Goal: Transaction & Acquisition: Purchase product/service

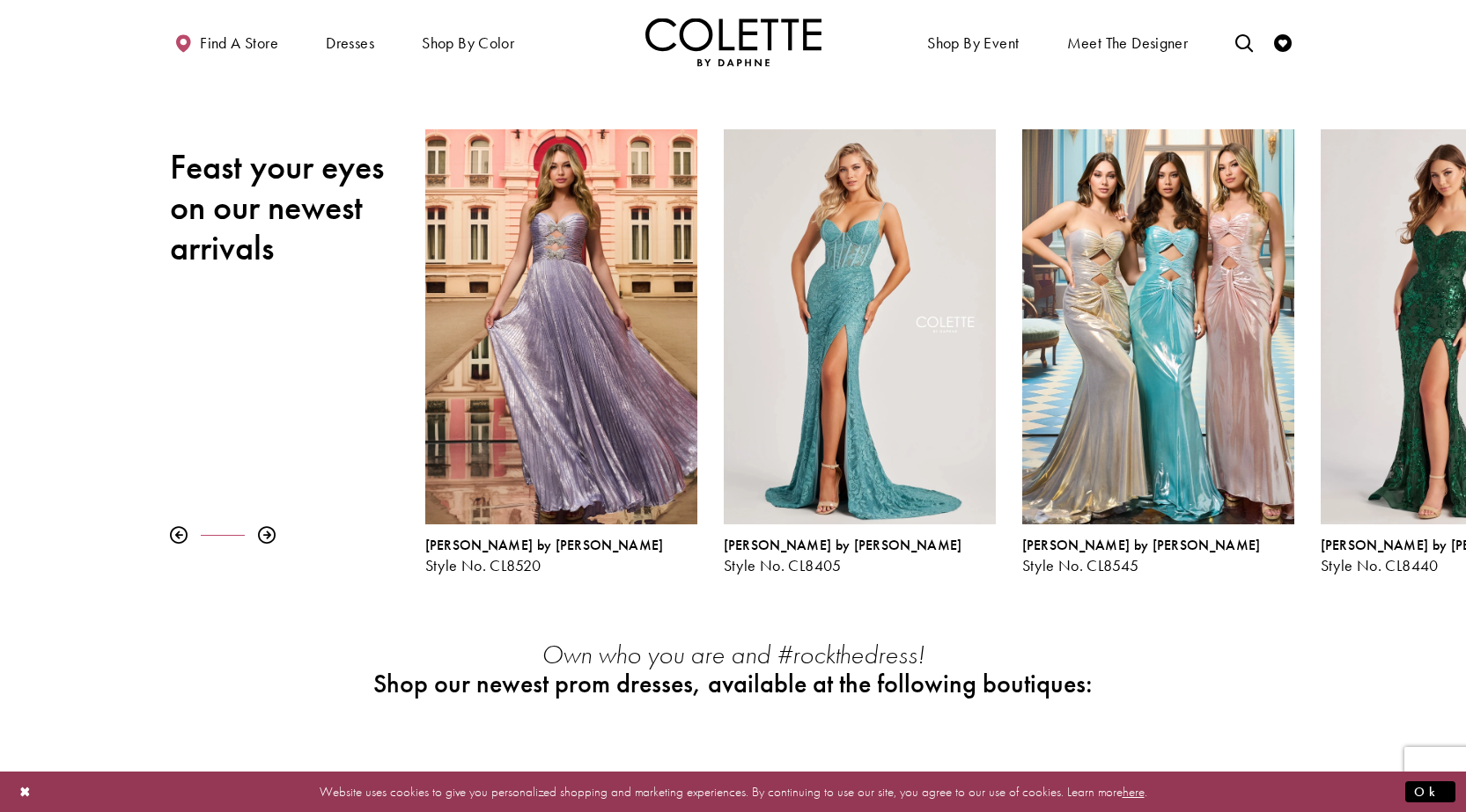
scroll to position [176, 0]
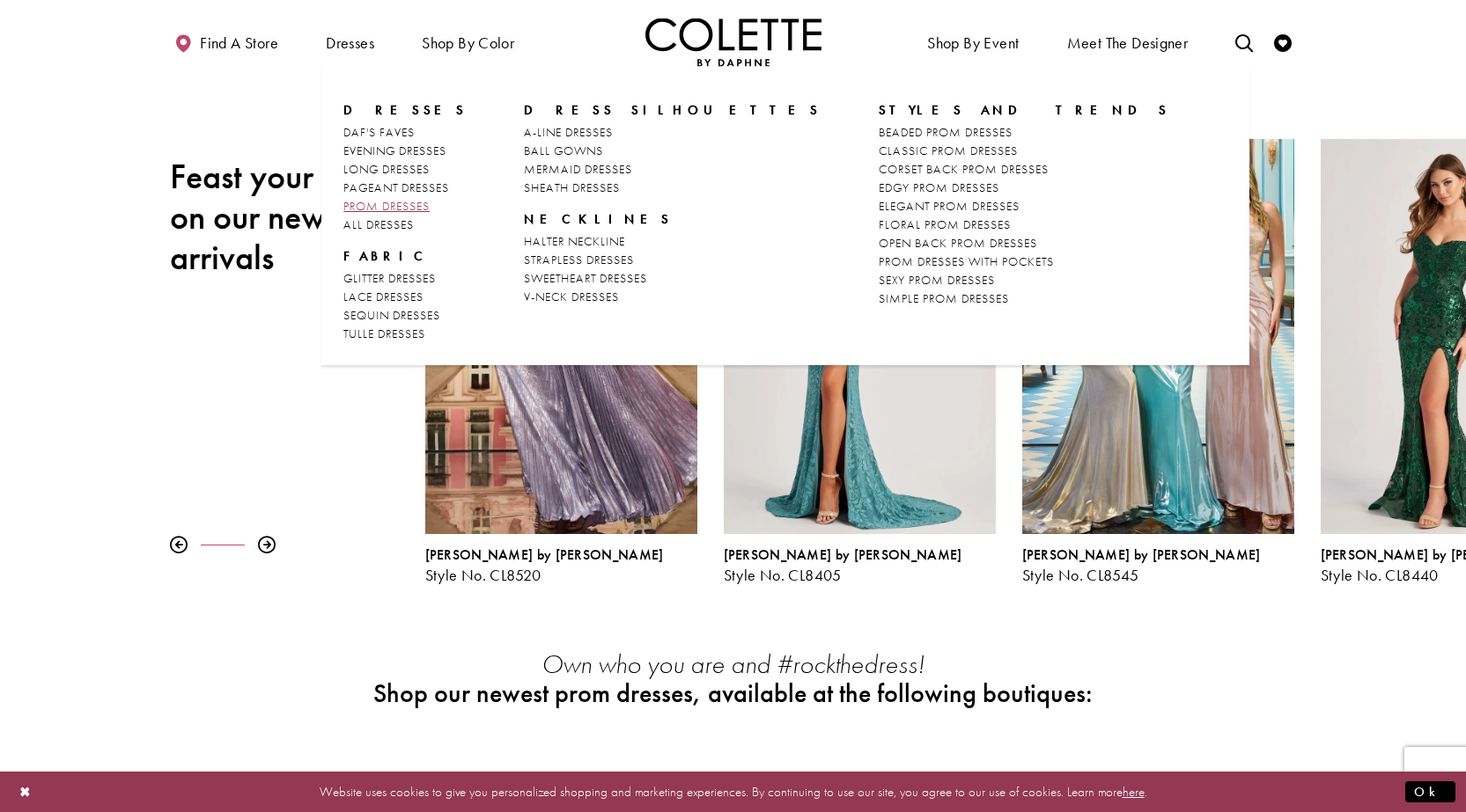
click at [396, 206] on span "PROM DRESSES" at bounding box center [386, 206] width 86 height 16
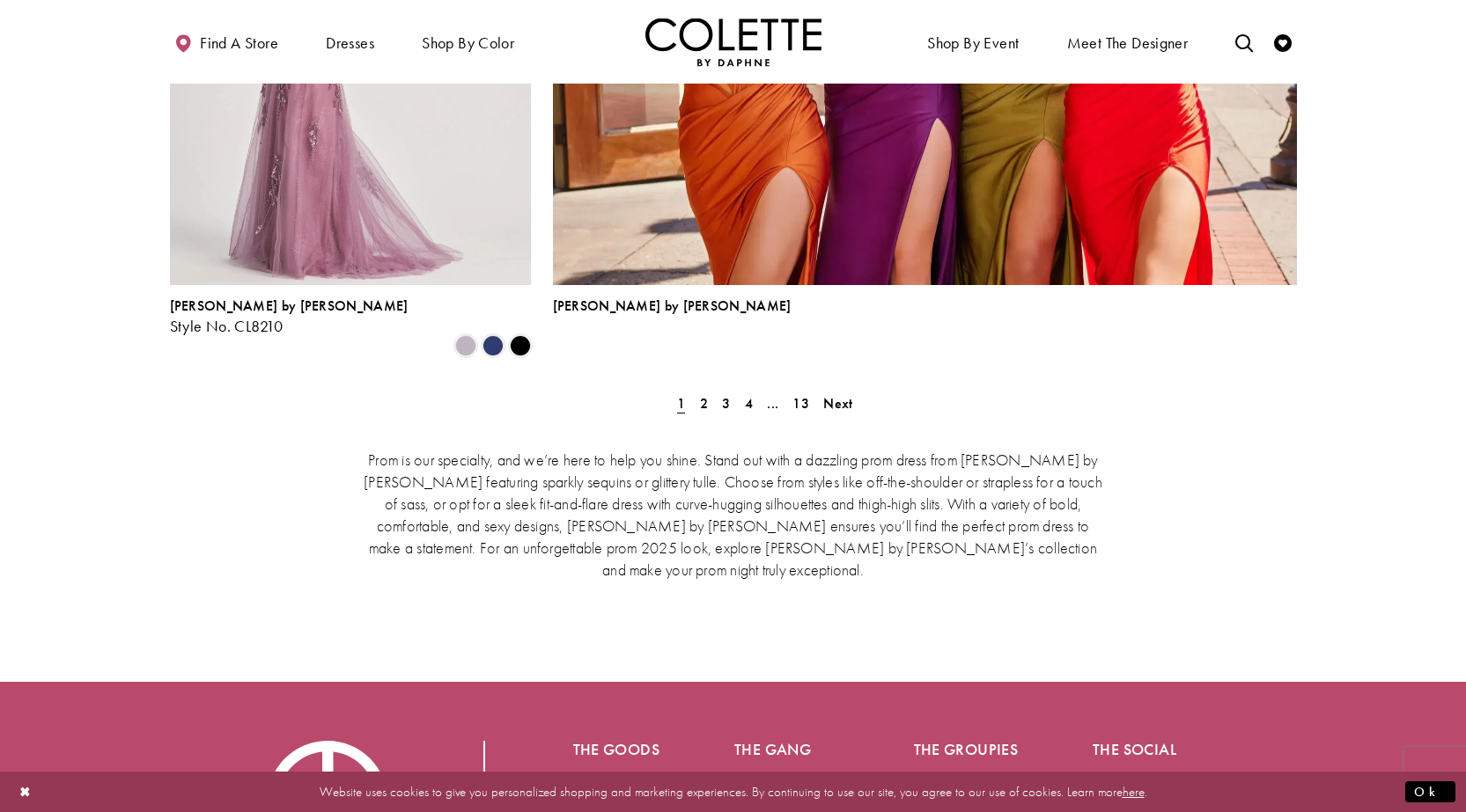
scroll to position [3609, 0]
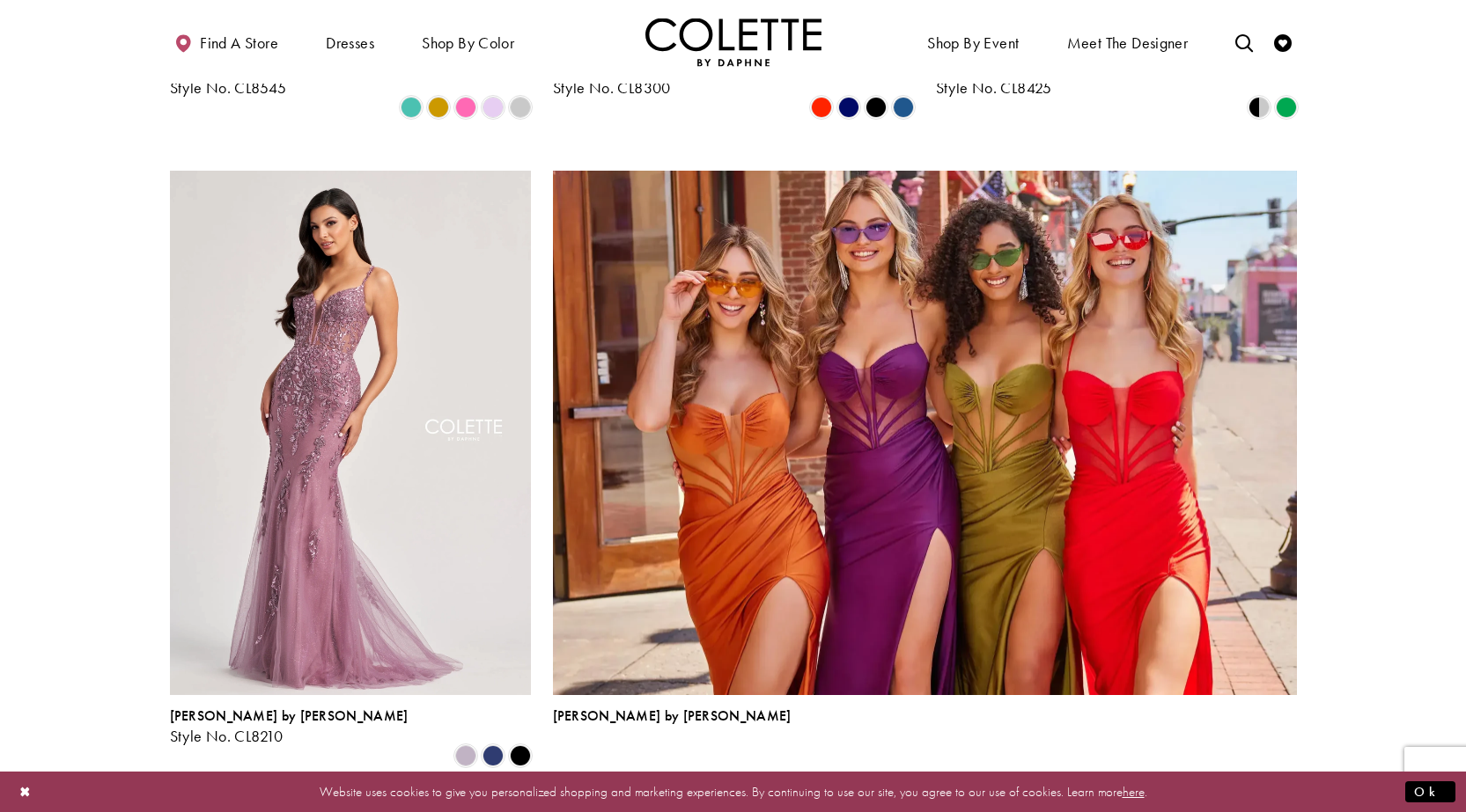
click at [700, 805] on span "2" at bounding box center [703, 814] width 8 height 19
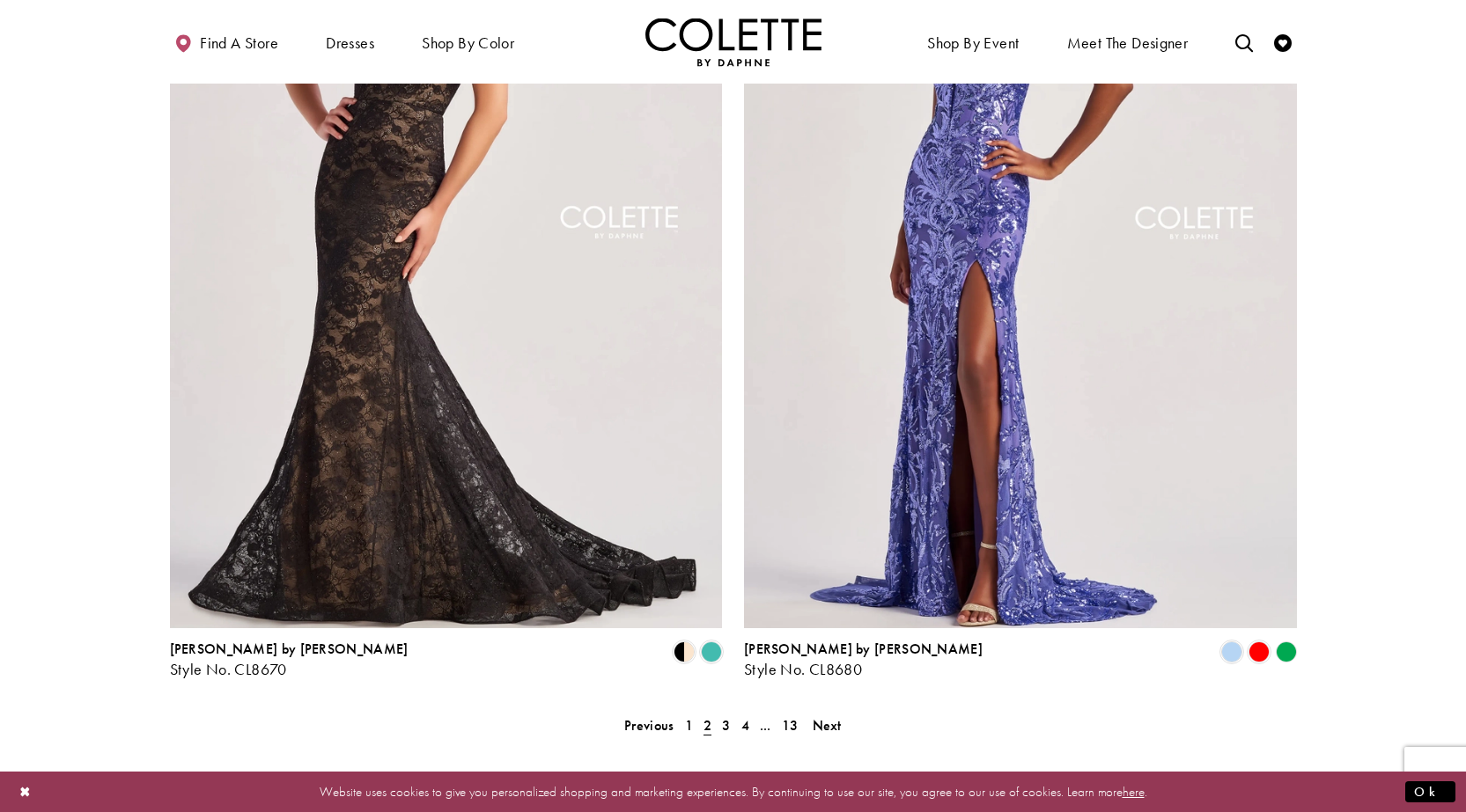
scroll to position [3444, 0]
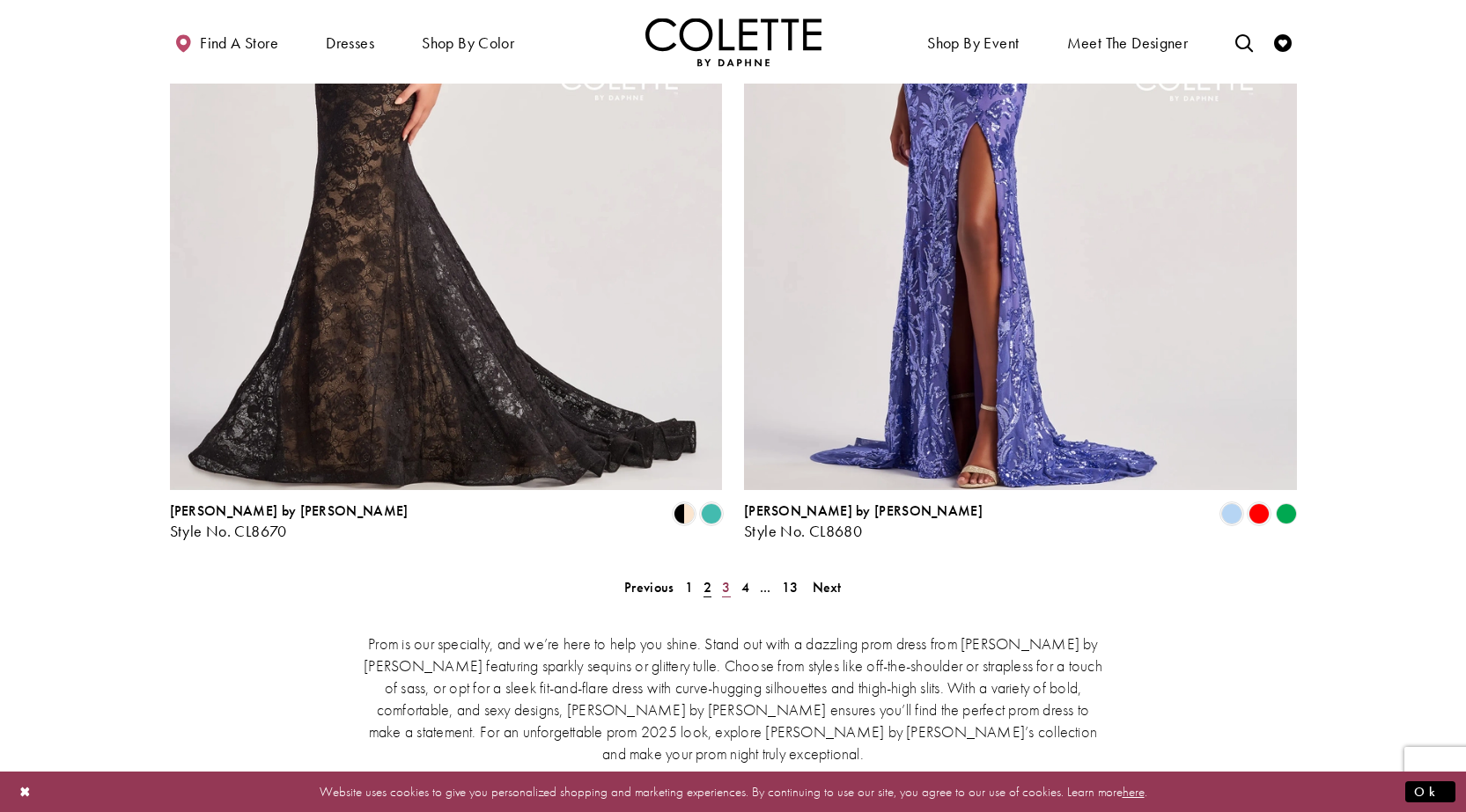
click at [728, 578] on span "3" at bounding box center [726, 587] width 8 height 19
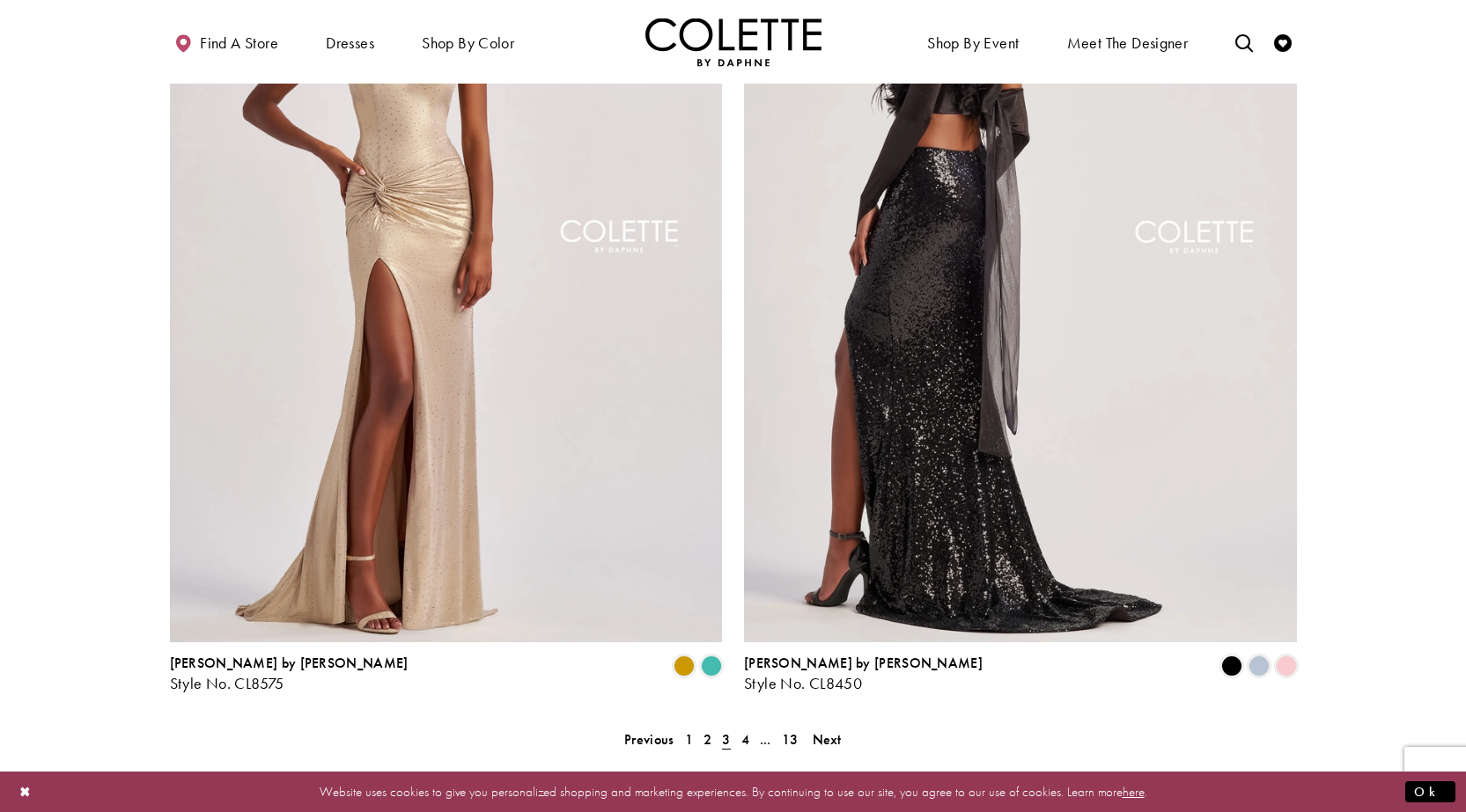
scroll to position [3444, 0]
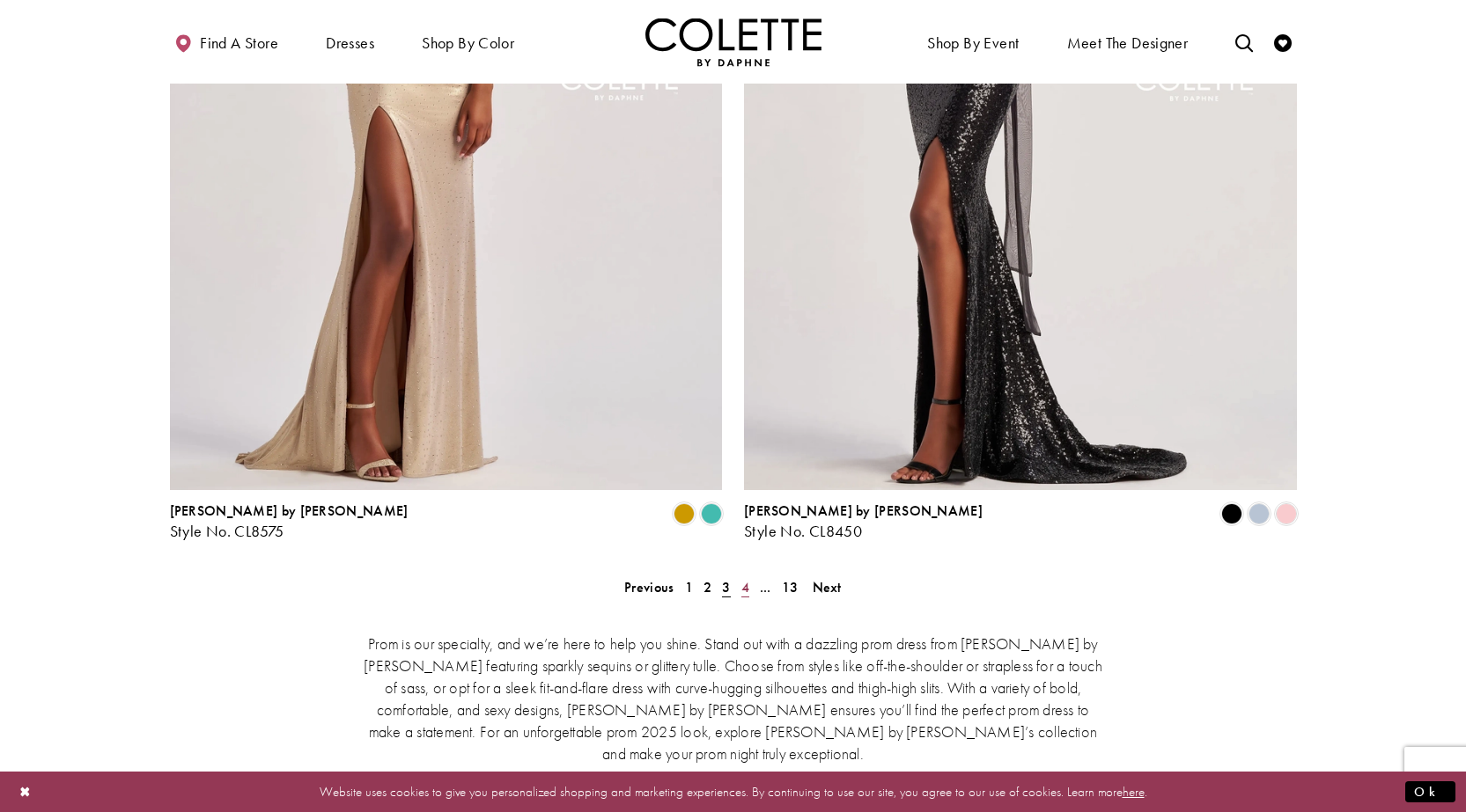
click at [747, 578] on span "4" at bounding box center [745, 587] width 8 height 19
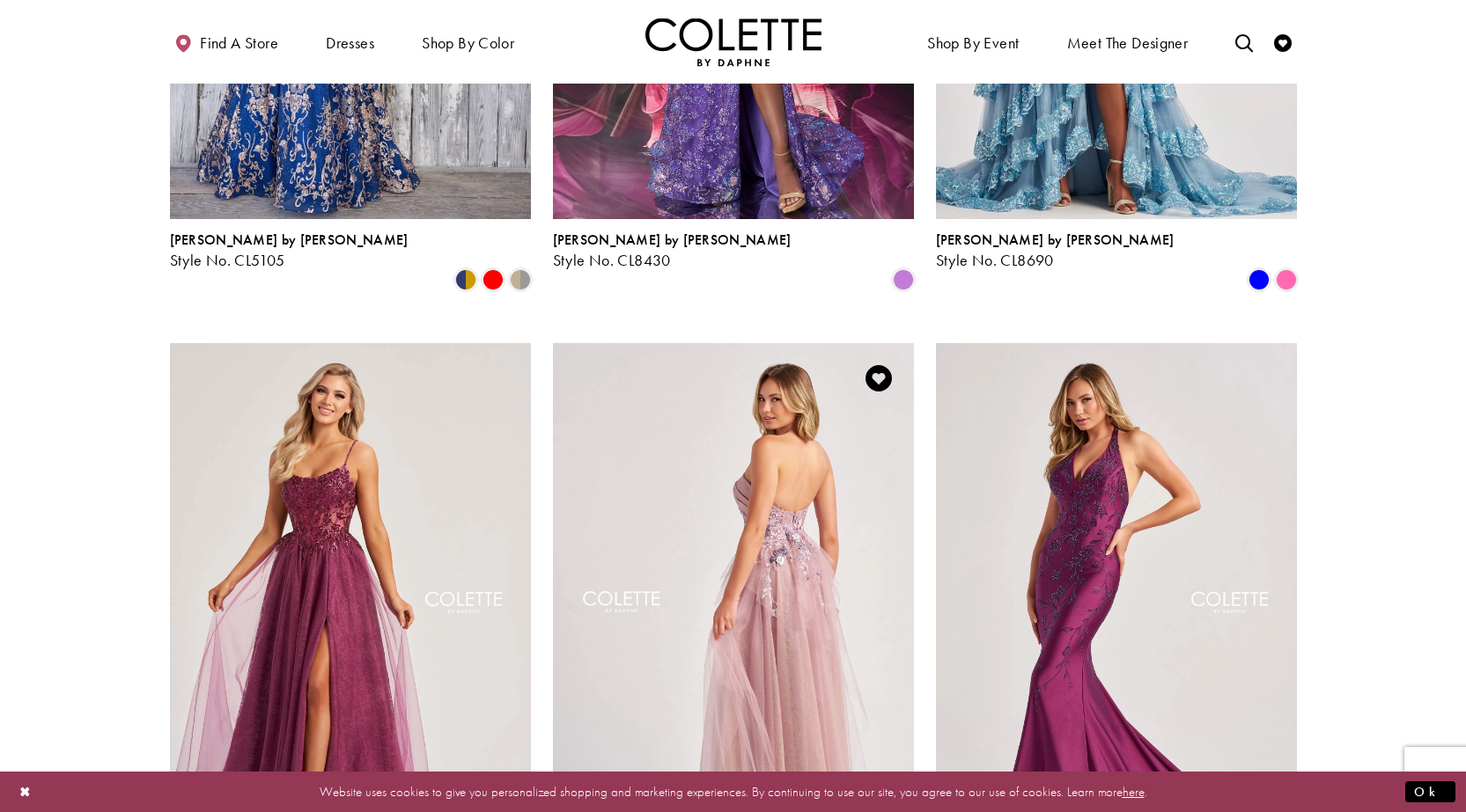
scroll to position [1772, 0]
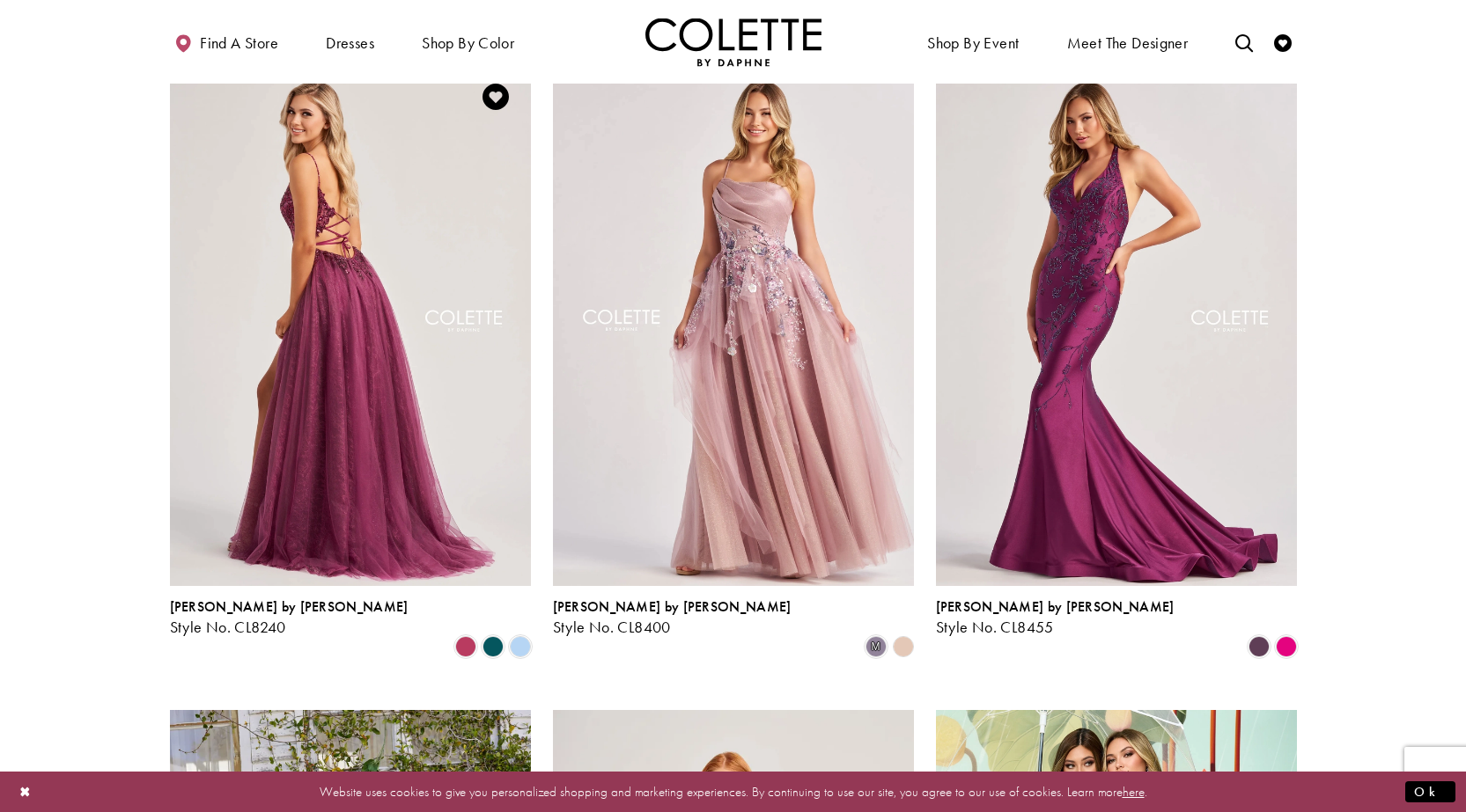
click at [374, 293] on img "Visit Colette by Daphne Style No. CL8240 Page" at bounding box center [350, 323] width 361 height 525
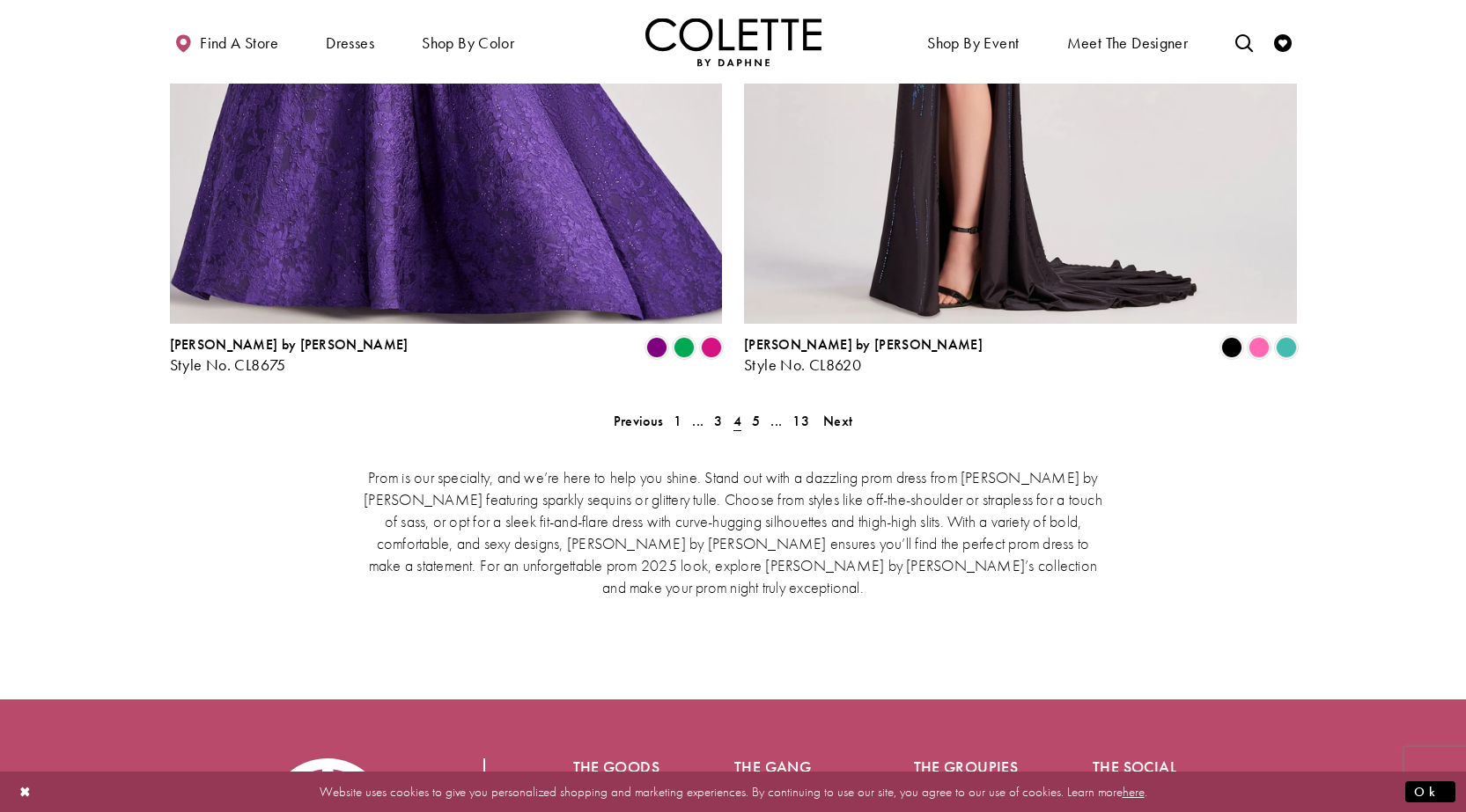
scroll to position [3620, 0]
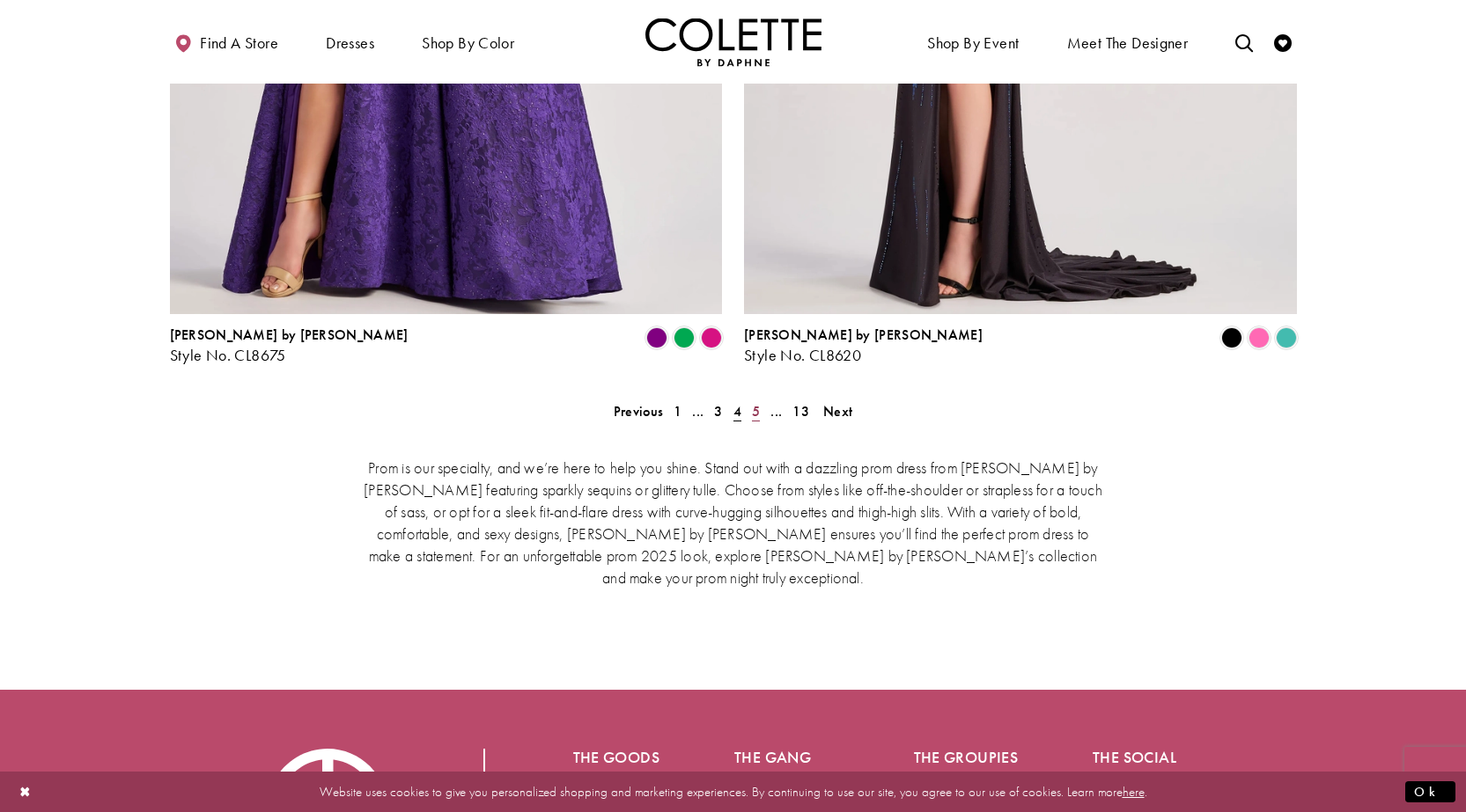
click at [756, 402] on span "5" at bounding box center [756, 411] width 8 height 19
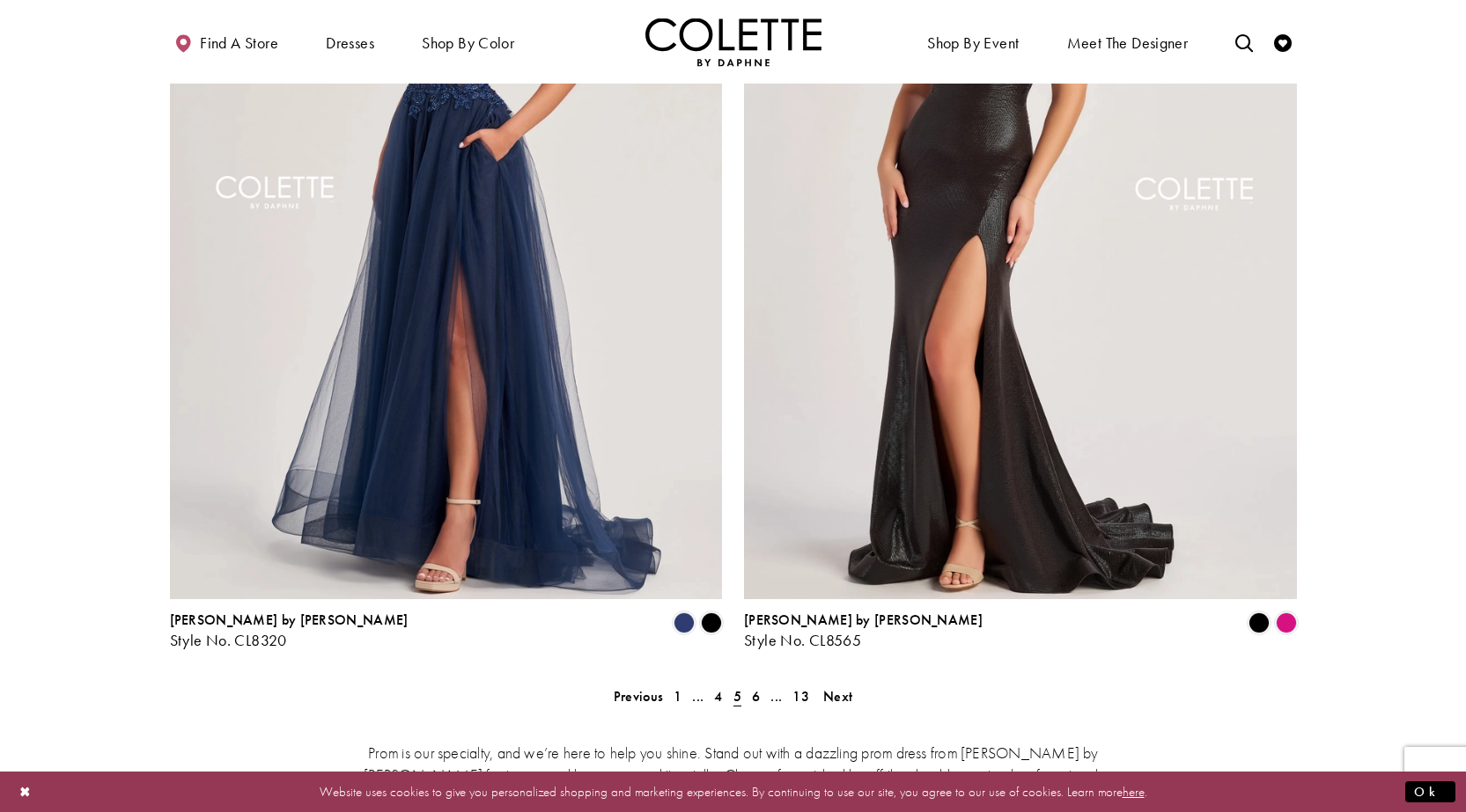
scroll to position [3438, 0]
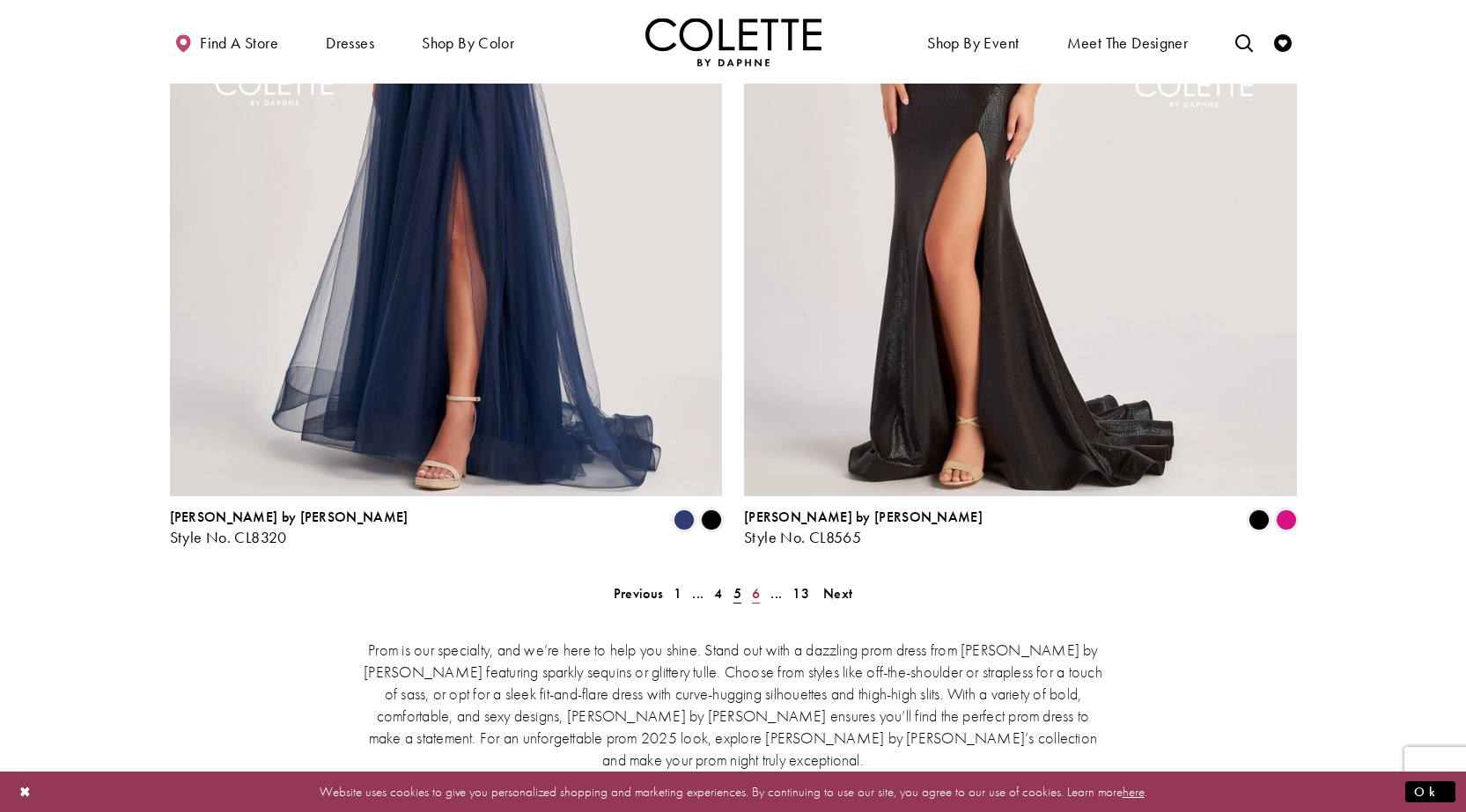
click at [751, 581] on link "6" at bounding box center [756, 593] width 19 height 25
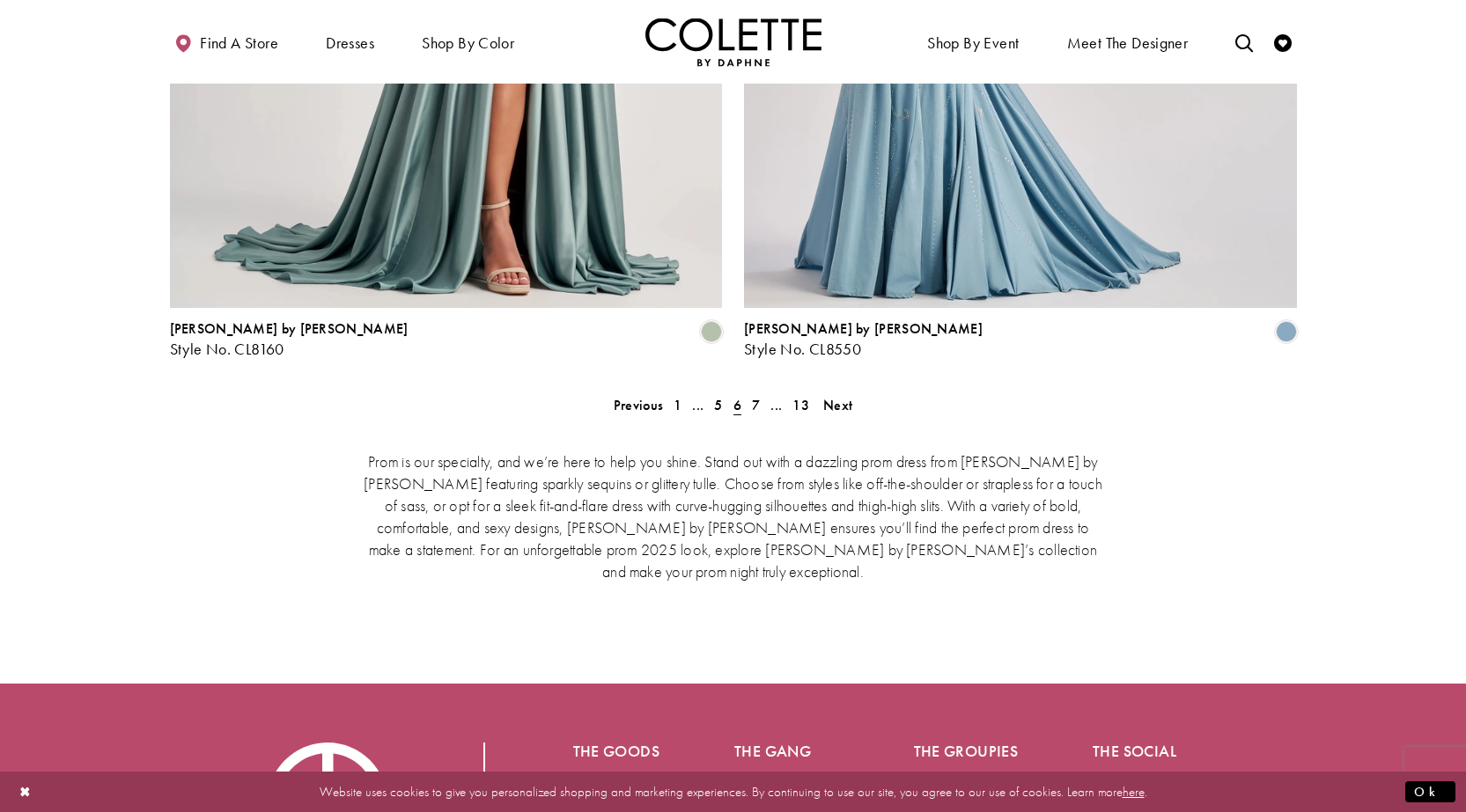
scroll to position [3621, 0]
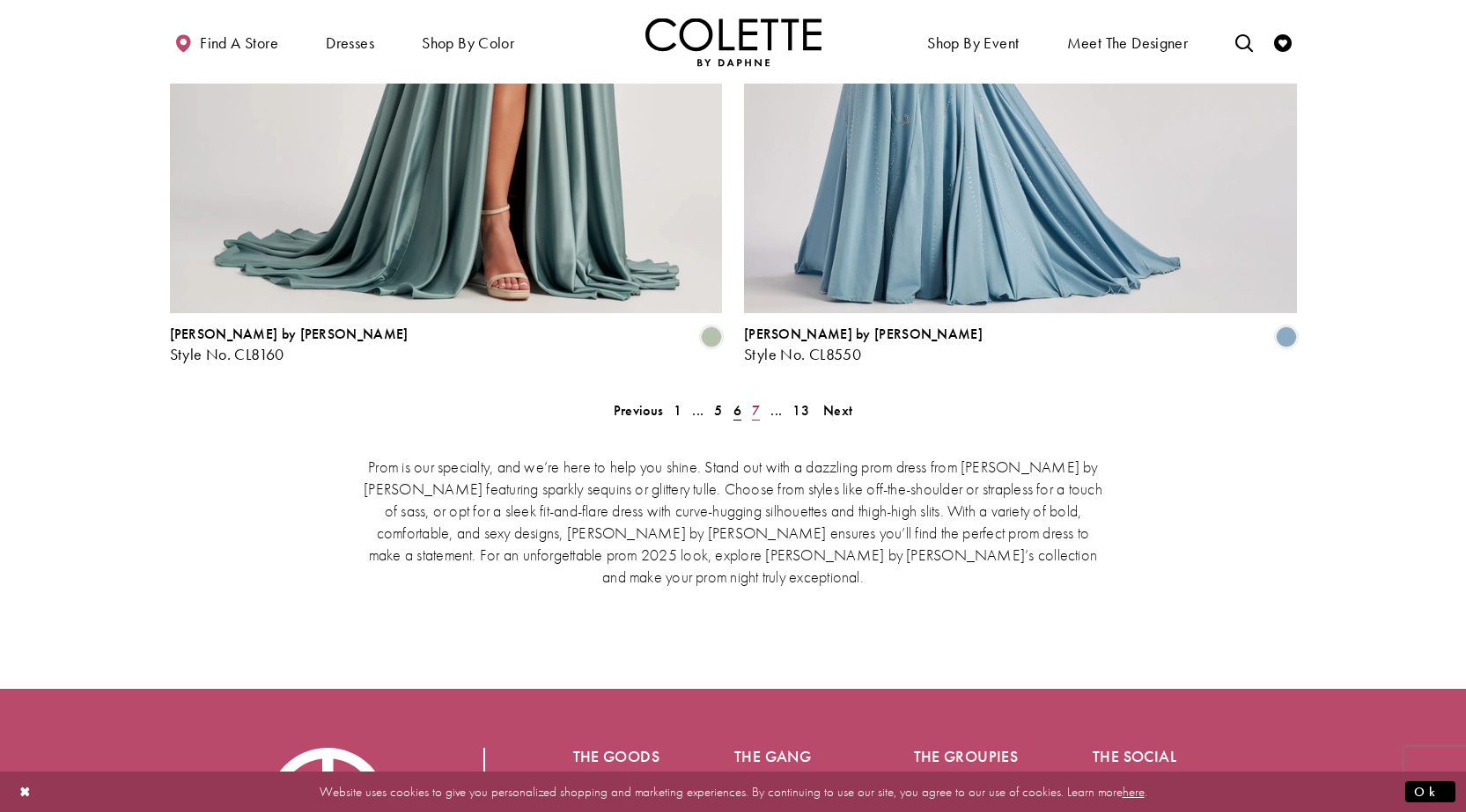
click at [755, 401] on span "7" at bounding box center [756, 411] width 8 height 19
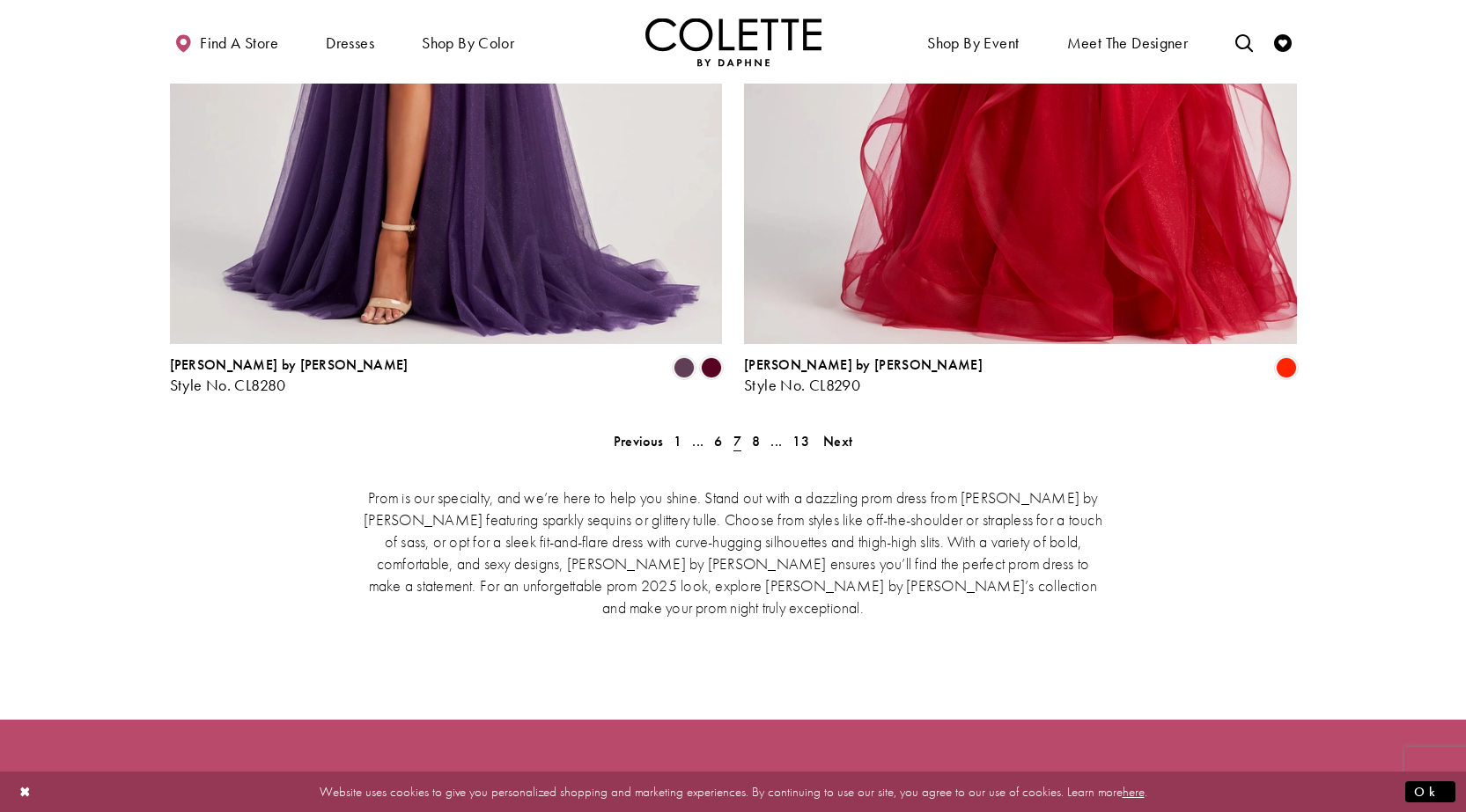
scroll to position [3595, 0]
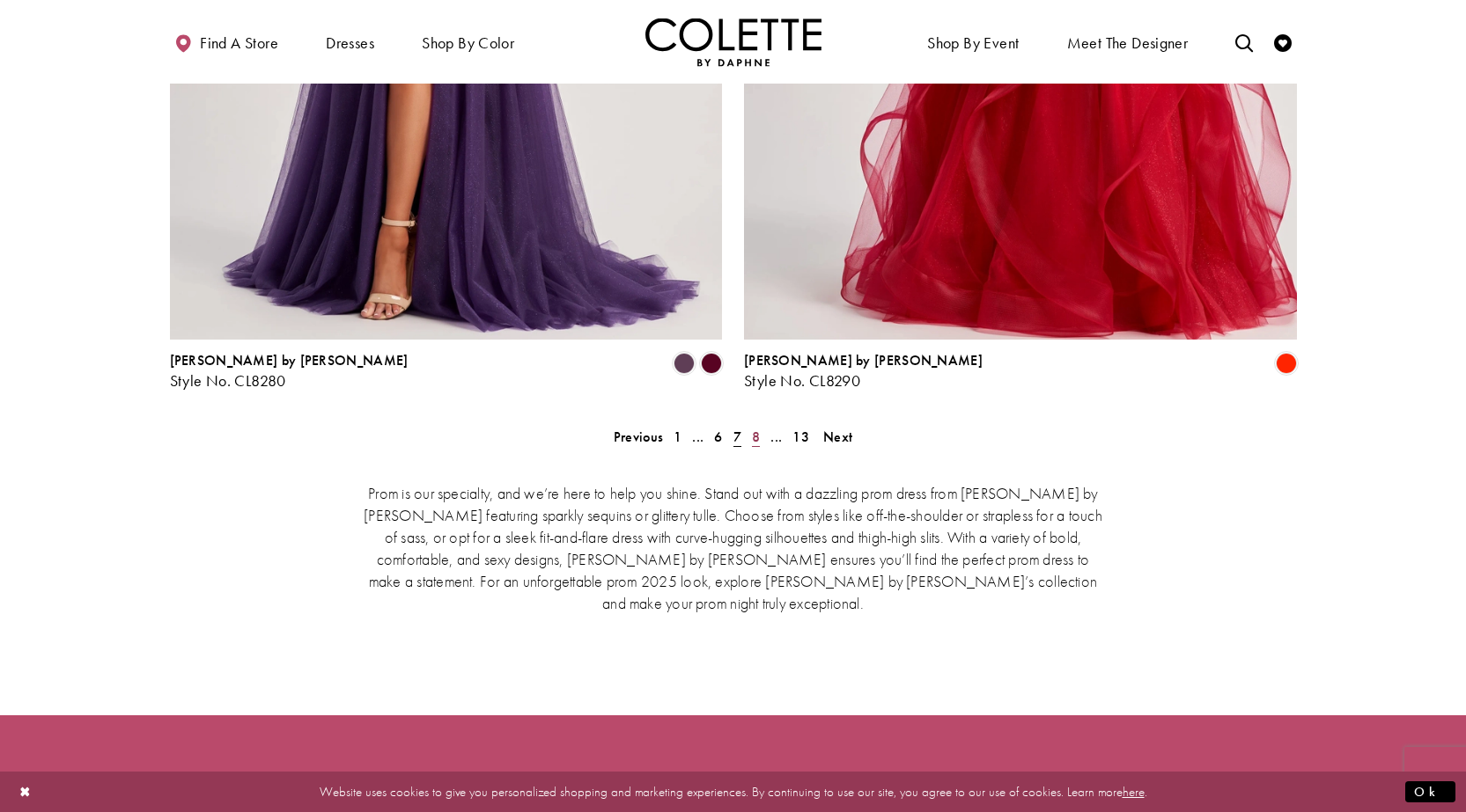
click at [756, 428] on span "8" at bounding box center [756, 437] width 8 height 19
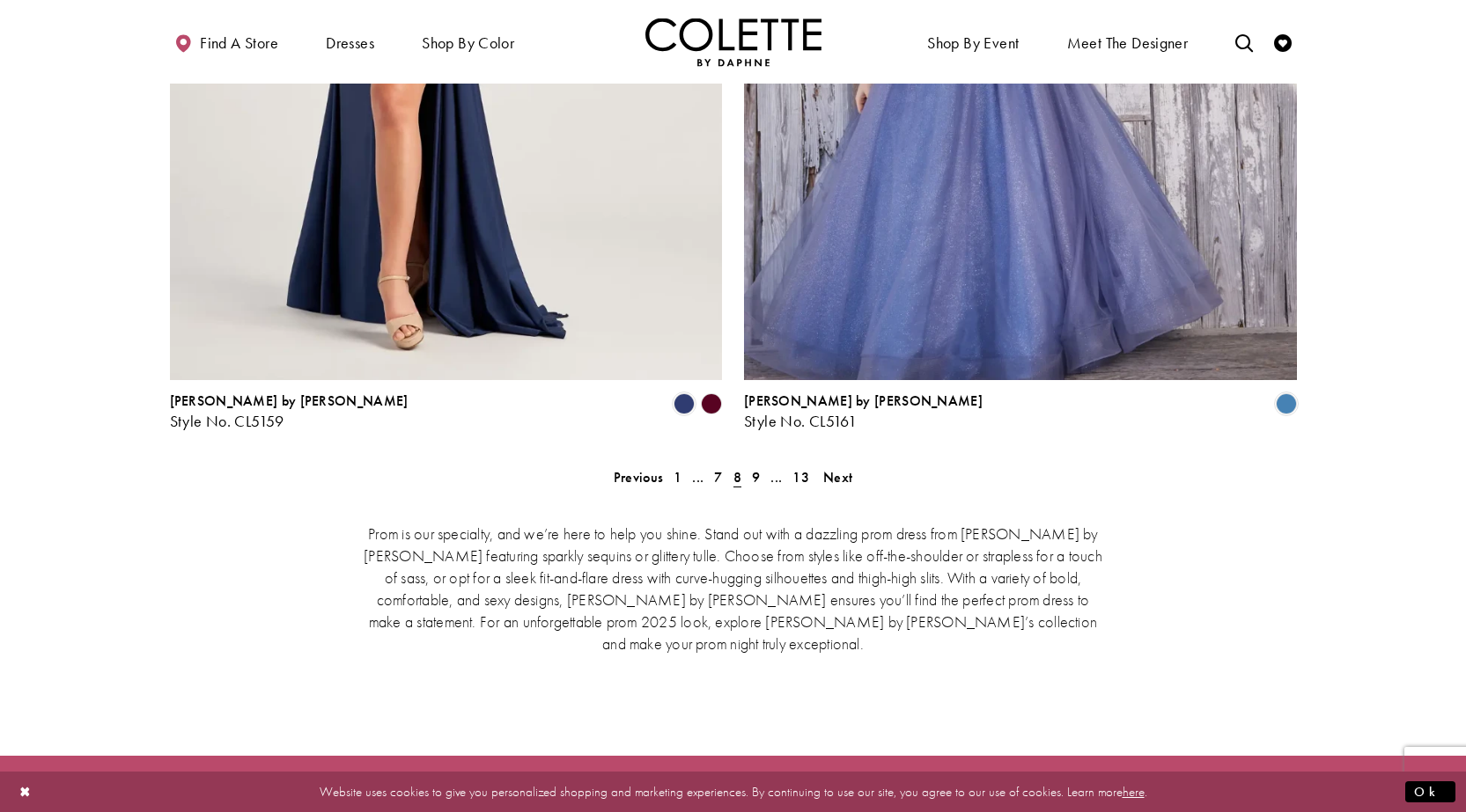
scroll to position [3518, 0]
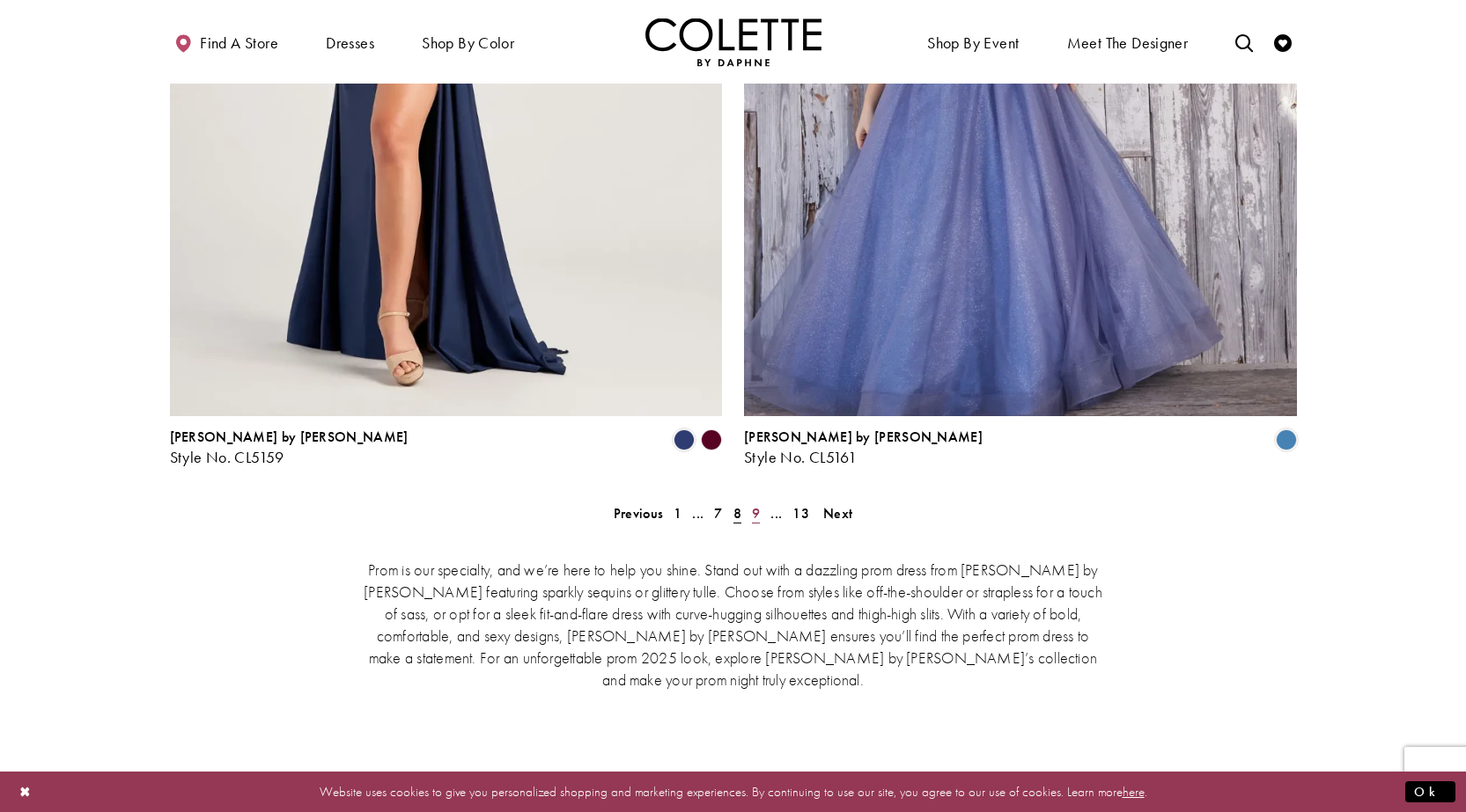
click at [751, 501] on link "9" at bounding box center [756, 513] width 19 height 25
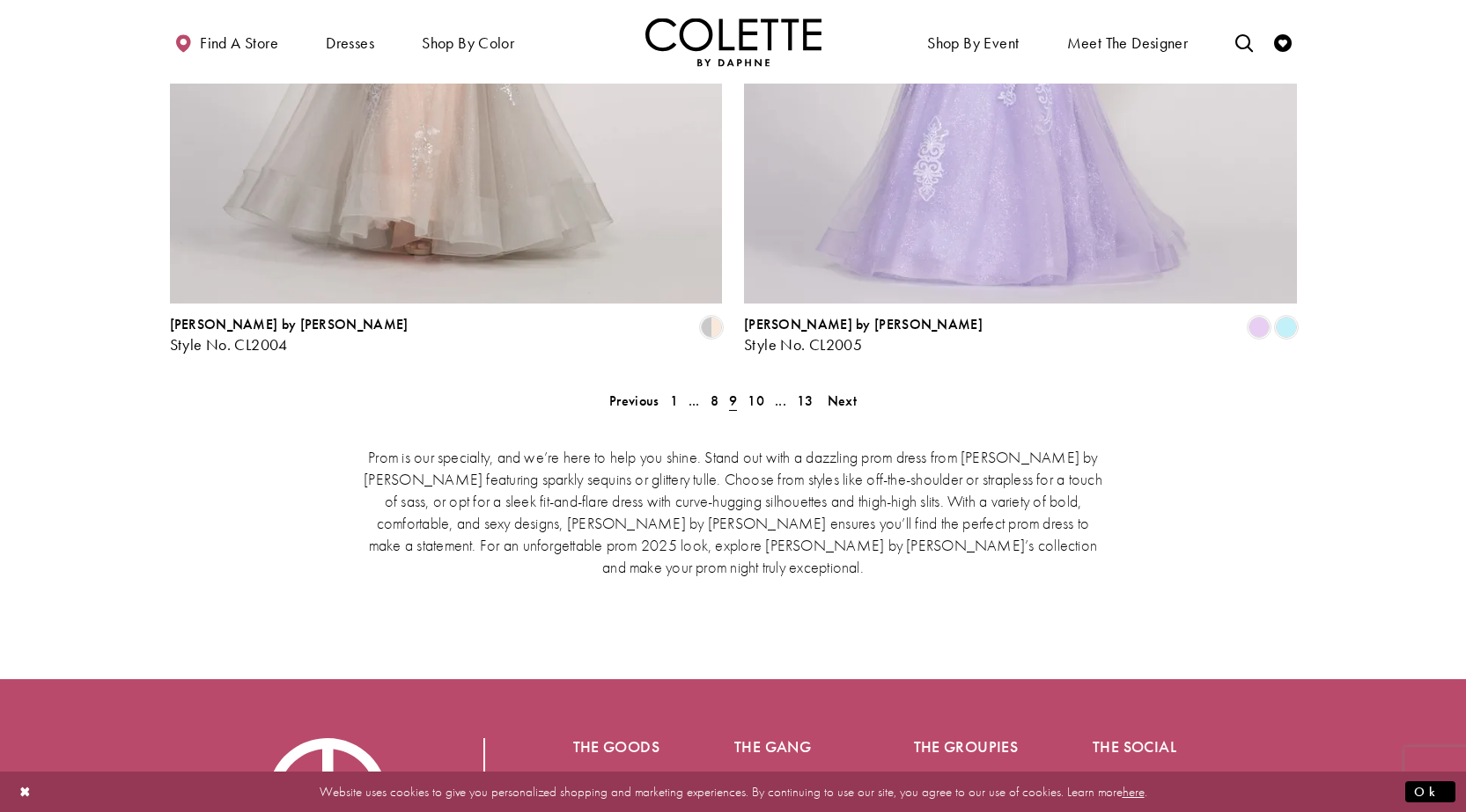
scroll to position [3757, 0]
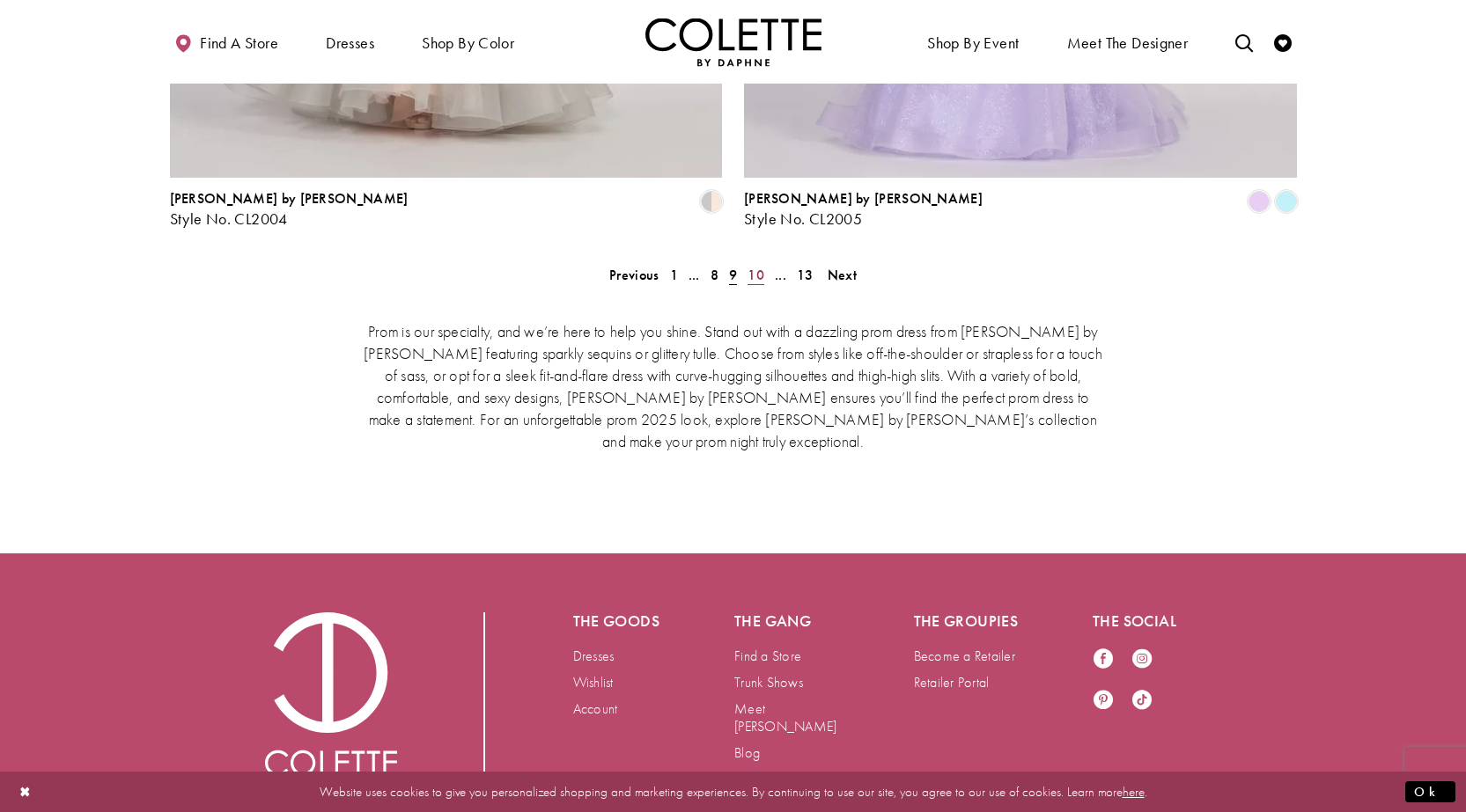
click at [761, 266] on span "10" at bounding box center [756, 275] width 17 height 19
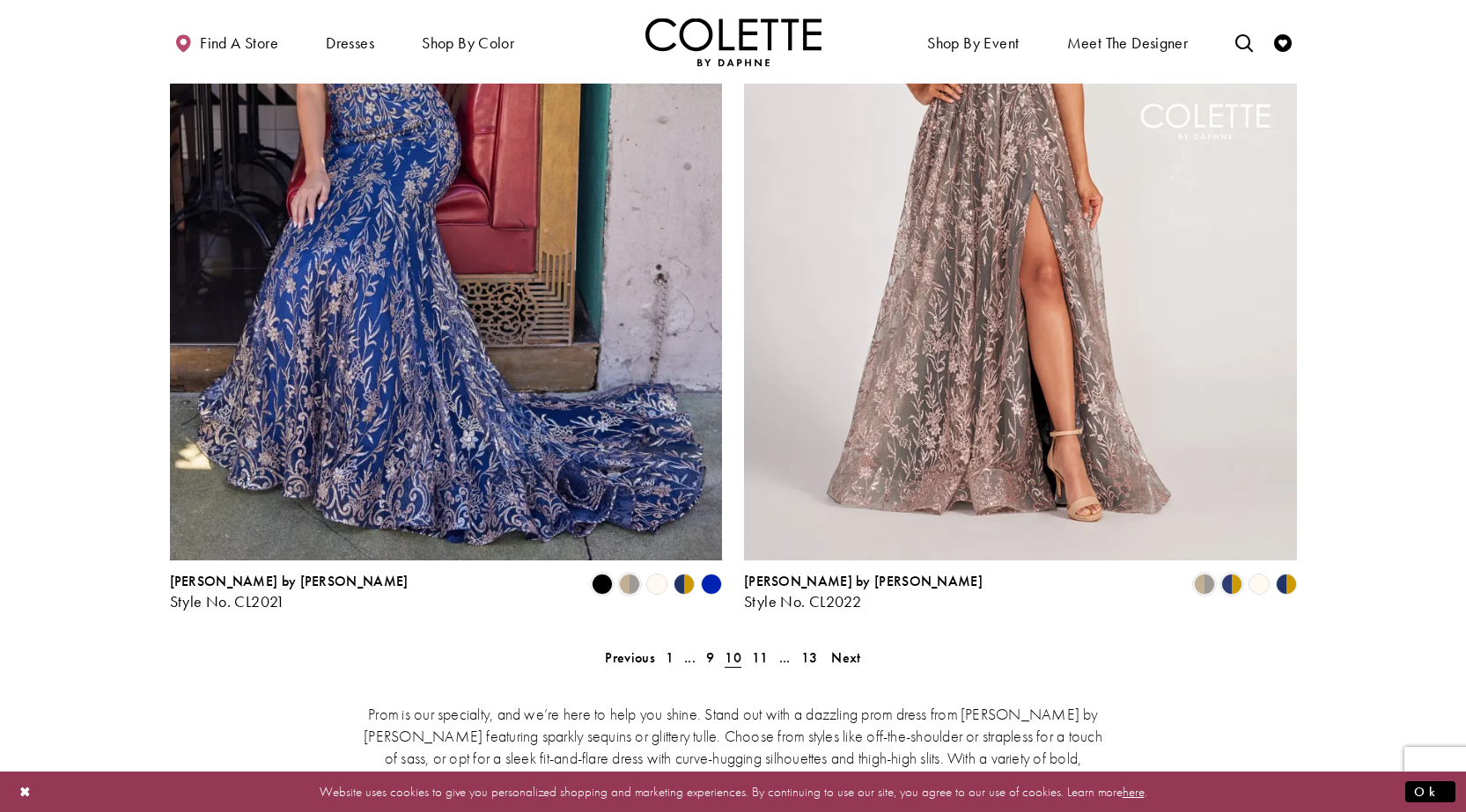
scroll to position [3337, 0]
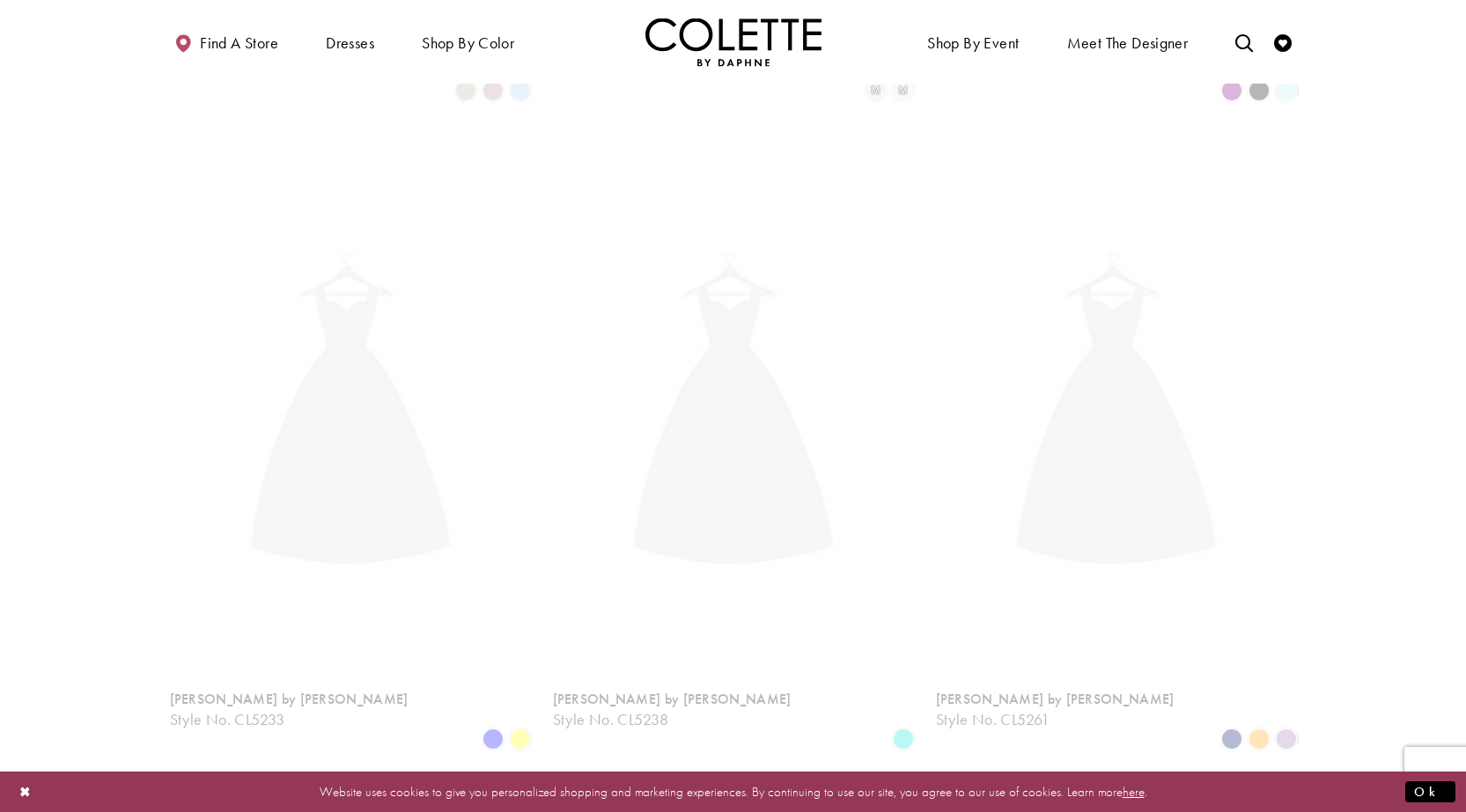
scroll to position [452, 0]
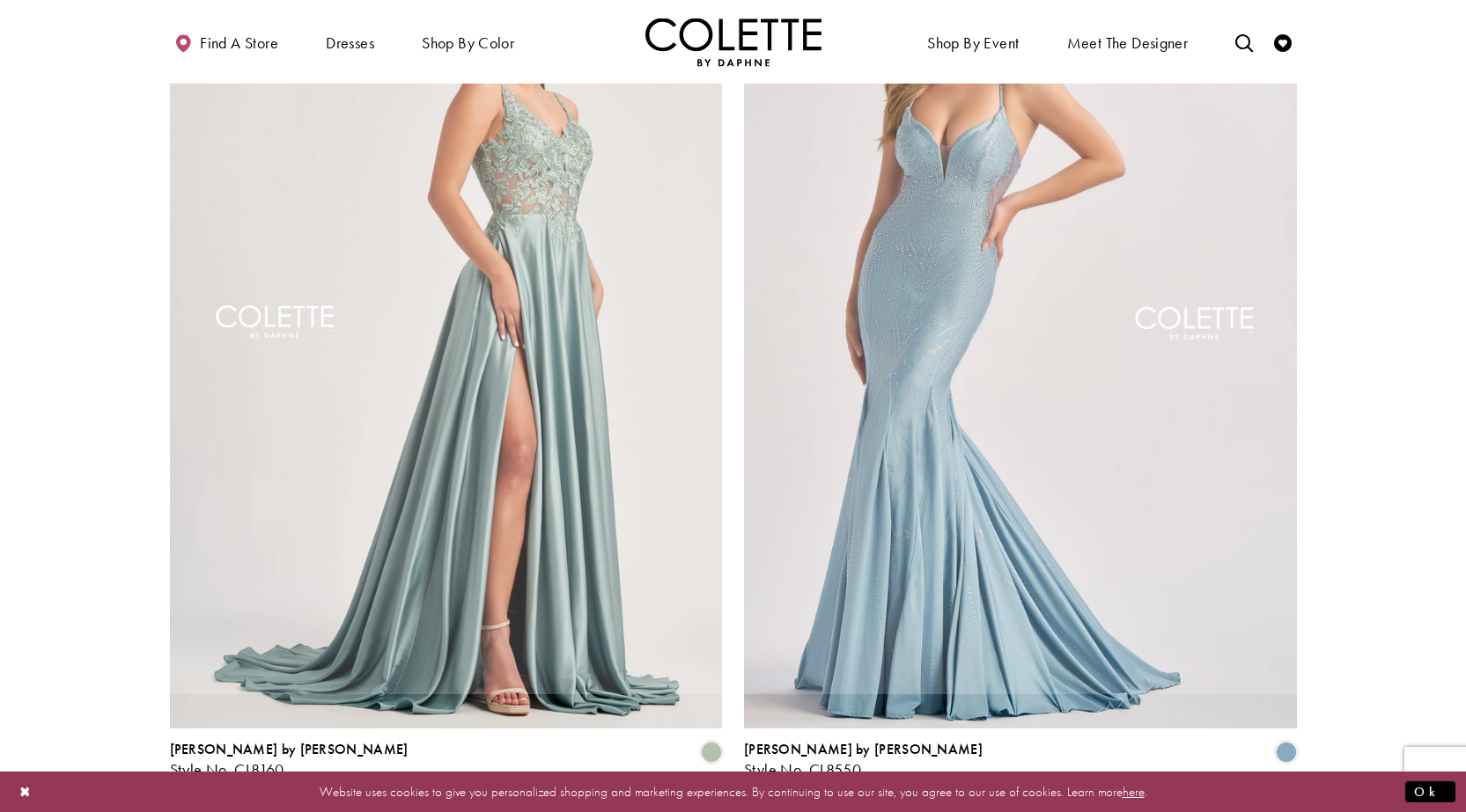
scroll to position [1145, 0]
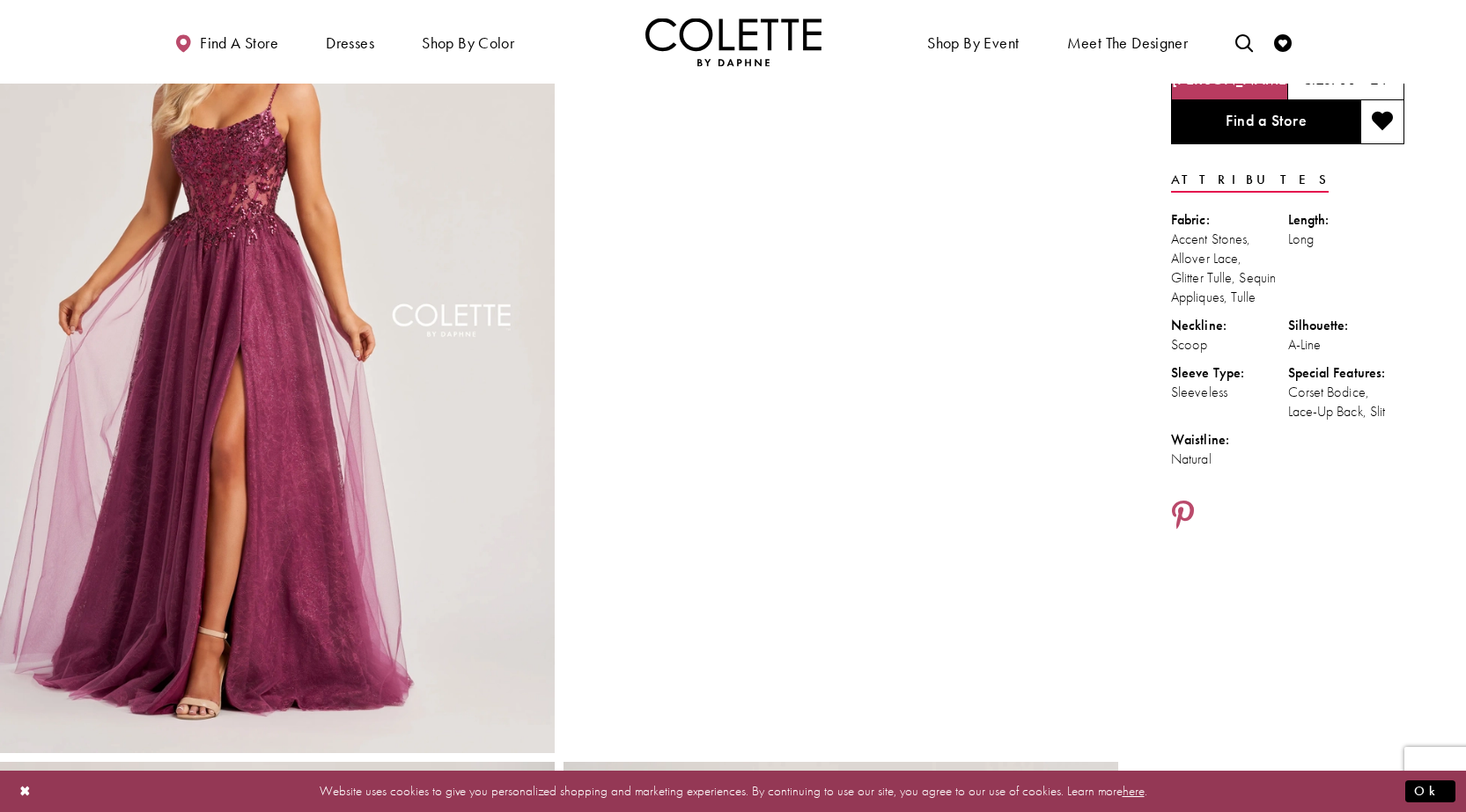
scroll to position [264, 0]
